Goal: Information Seeking & Learning: Understand process/instructions

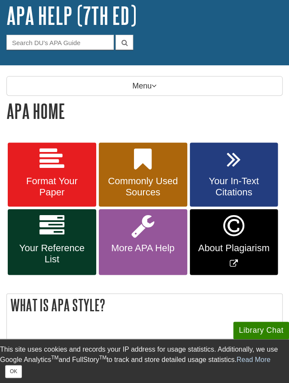
scroll to position [61, 0]
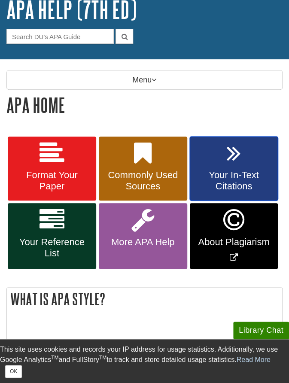
click at [246, 169] on link "Your In-Text Citations" at bounding box center [234, 169] width 88 height 64
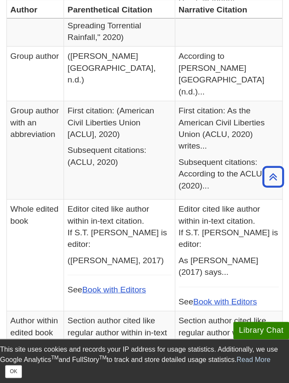
scroll to position [547, 0]
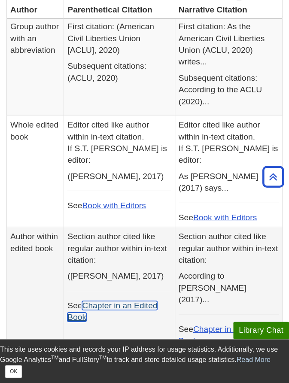
click at [120, 301] on link "Chapter in an Edited Book" at bounding box center [112, 311] width 90 height 21
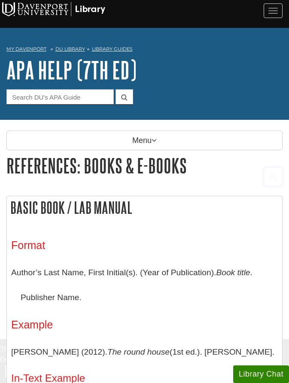
scroll to position [1195, 0]
